Goal: Information Seeking & Learning: Learn about a topic

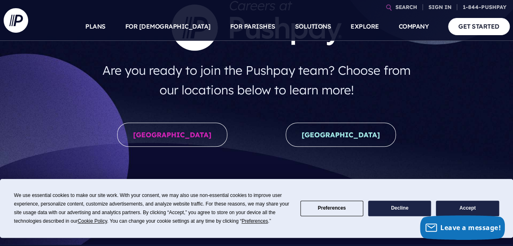
scroll to position [122, 0]
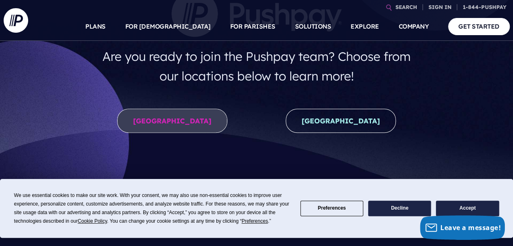
click at [214, 116] on link "United States" at bounding box center [172, 121] width 110 height 24
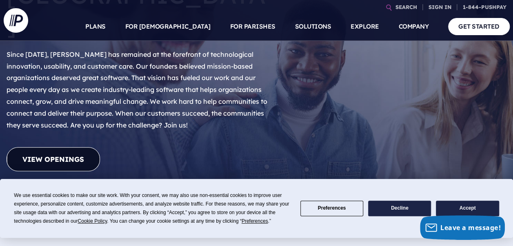
click at [74, 147] on link "View Openings" at bounding box center [53, 159] width 93 height 24
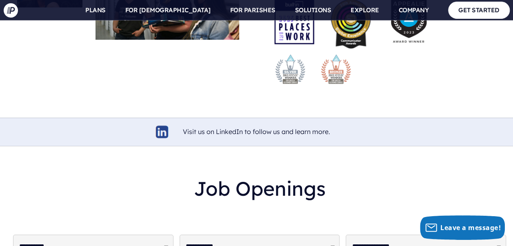
scroll to position [1855, 0]
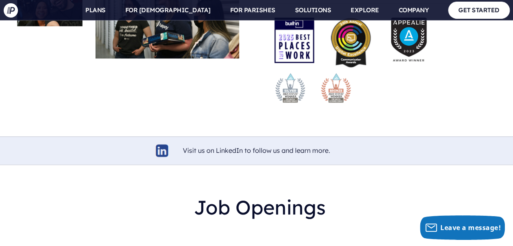
select select "**********"
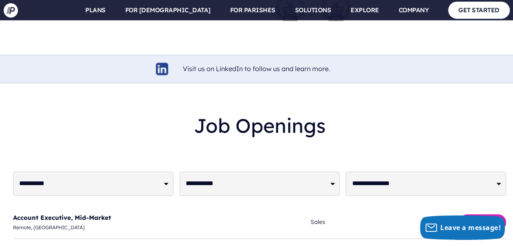
scroll to position [1896, 0]
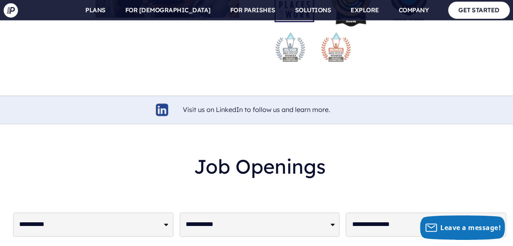
click at [180, 212] on select "**********" at bounding box center [260, 224] width 160 height 24
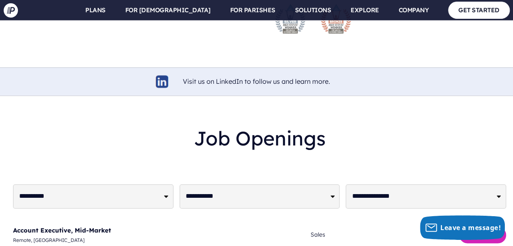
scroll to position [1937, 0]
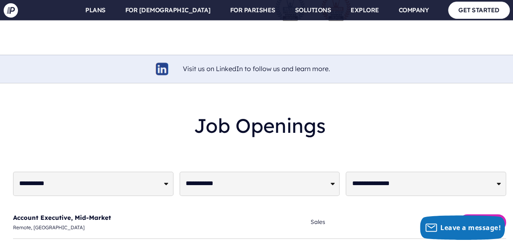
click at [408, 144] on div at bounding box center [259, 150] width 493 height 13
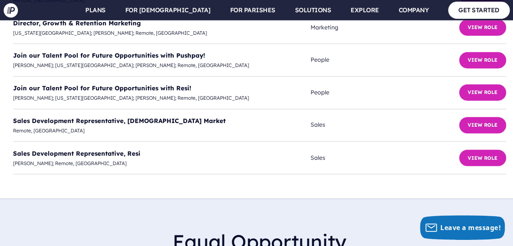
scroll to position [2059, 0]
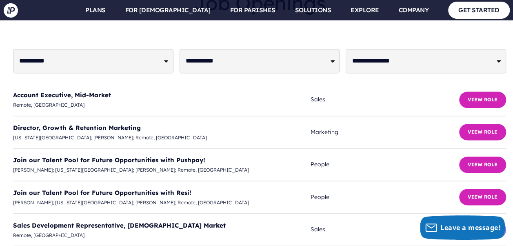
click at [469, 221] on button "View Role" at bounding box center [482, 229] width 47 height 16
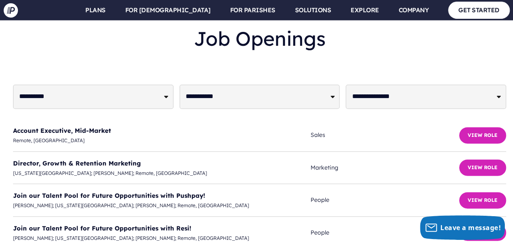
scroll to position [1978, 0]
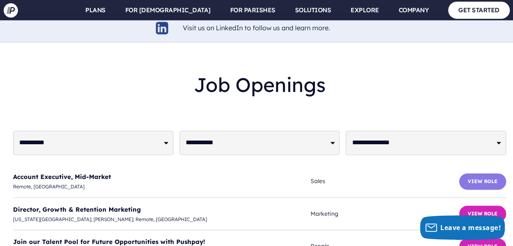
click at [470, 173] on button "View Role" at bounding box center [482, 181] width 47 height 16
